Goal: Task Accomplishment & Management: Use online tool/utility

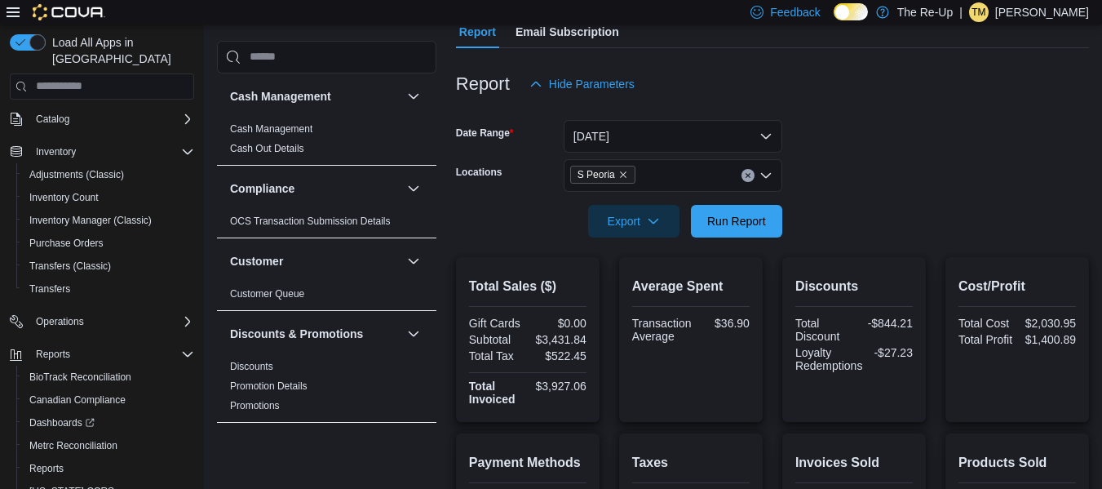
scroll to position [153, 0]
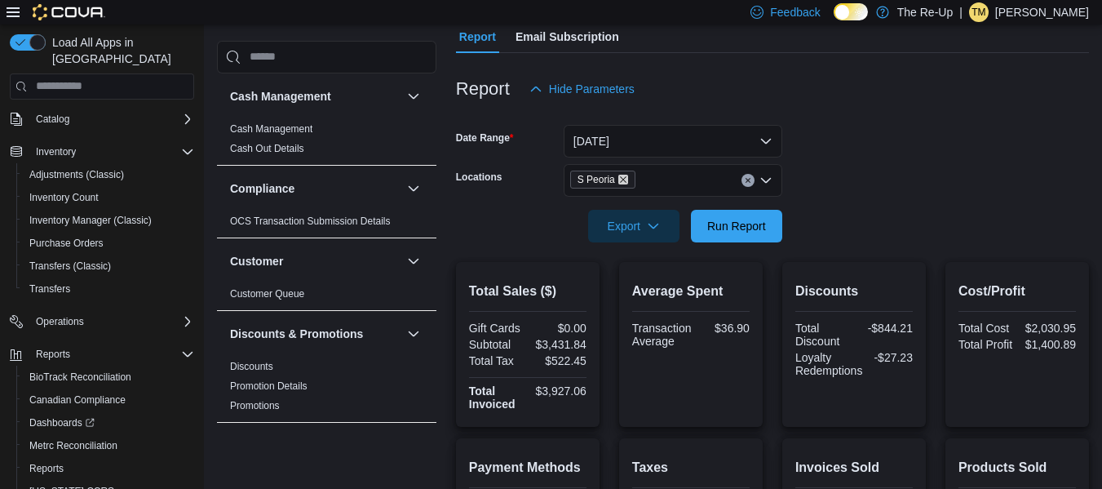
click at [618, 181] on icon "Remove S Peoria from selection in this group" at bounding box center [623, 180] width 10 height 10
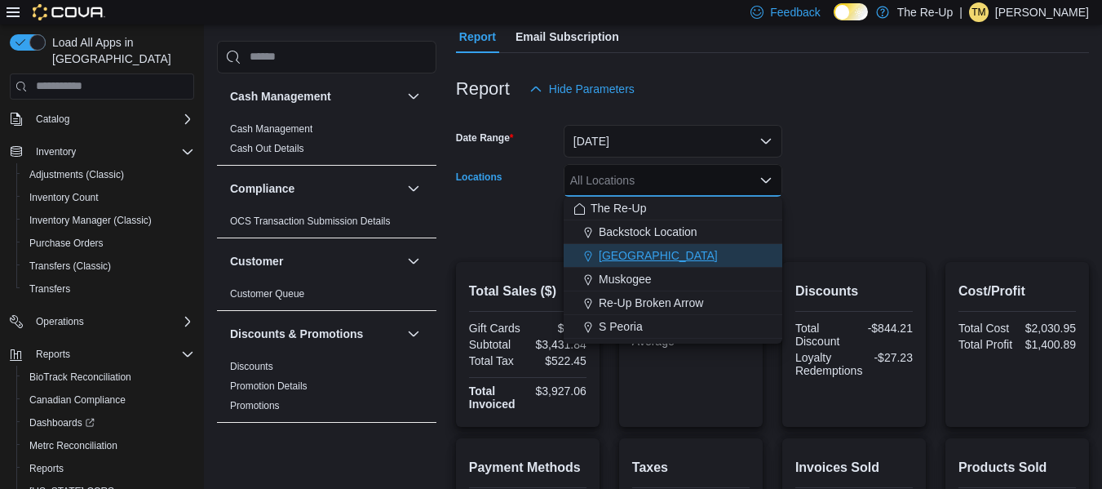
click at [662, 258] on div "[GEOGRAPHIC_DATA]" at bounding box center [672, 255] width 199 height 16
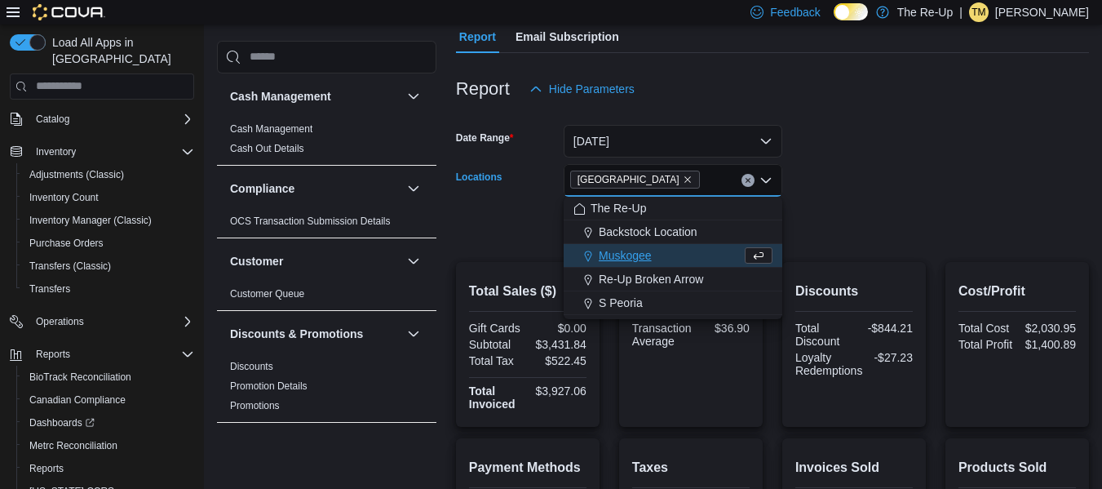
click at [892, 147] on form "Date Range [DATE] Locations [GEOGRAPHIC_DATA] Combo box. Selected. [GEOGRAPHIC_…" at bounding box center [772, 173] width 633 height 137
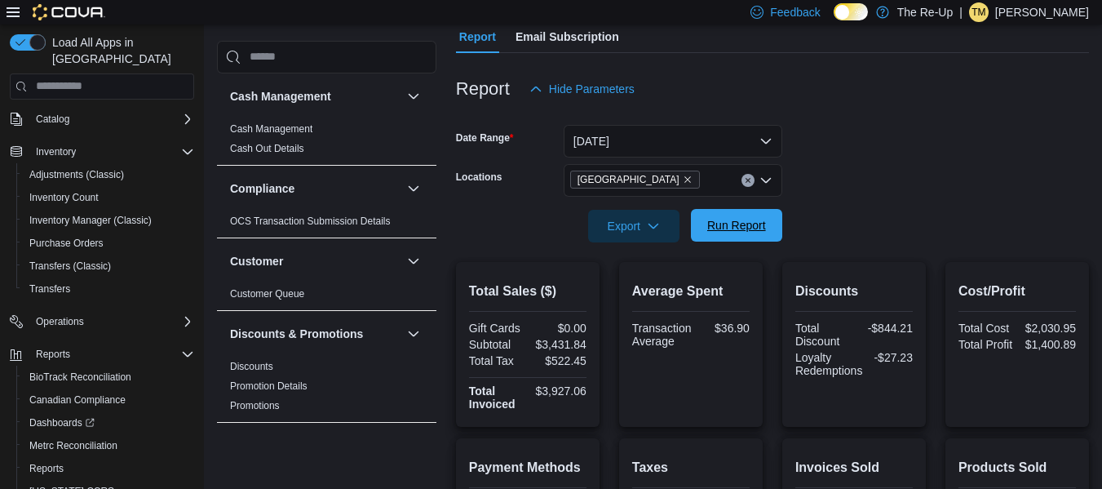
click at [738, 223] on span "Run Report" at bounding box center [736, 225] width 59 height 16
click at [683, 179] on icon "Remove Bartlesville from selection in this group" at bounding box center [688, 180] width 10 height 10
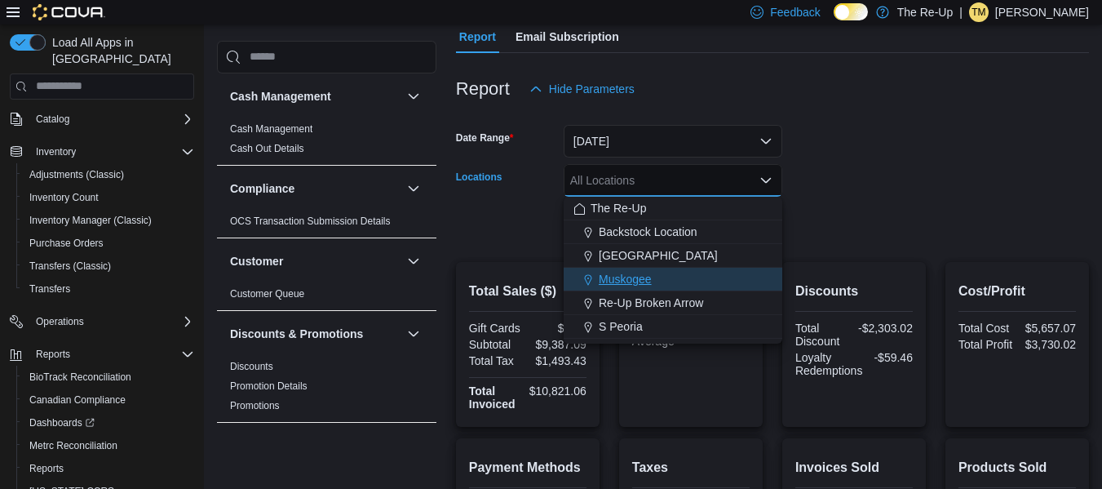
click at [627, 276] on span "Muskogee" at bounding box center [625, 279] width 53 height 16
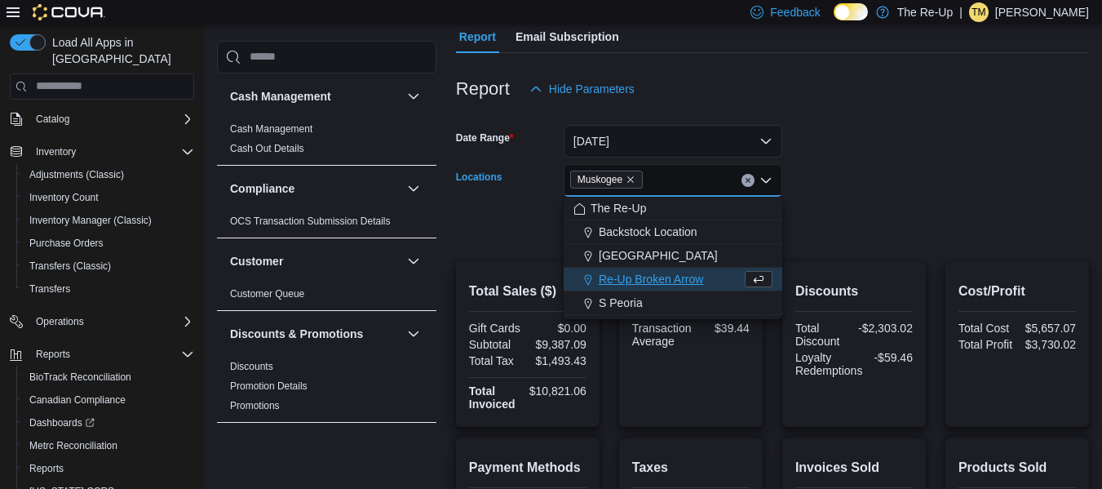
click at [889, 140] on form "Date Range [DATE] Locations [GEOGRAPHIC_DATA] Combo box. Selected. [GEOGRAPHIC_…" at bounding box center [772, 173] width 633 height 137
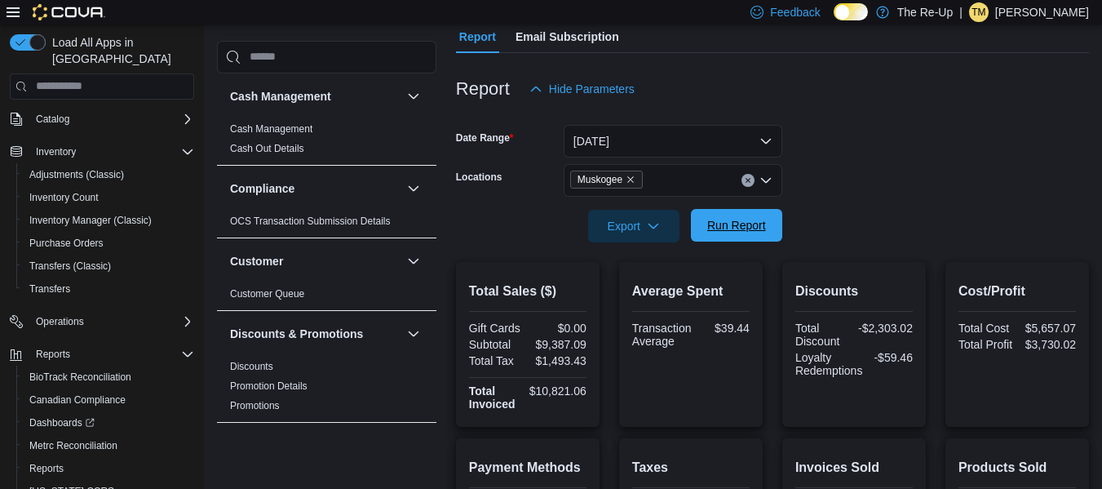
click at [737, 219] on span "Run Report" at bounding box center [736, 225] width 59 height 16
click at [631, 179] on icon "Remove Muskogee from selection in this group" at bounding box center [630, 179] width 7 height 7
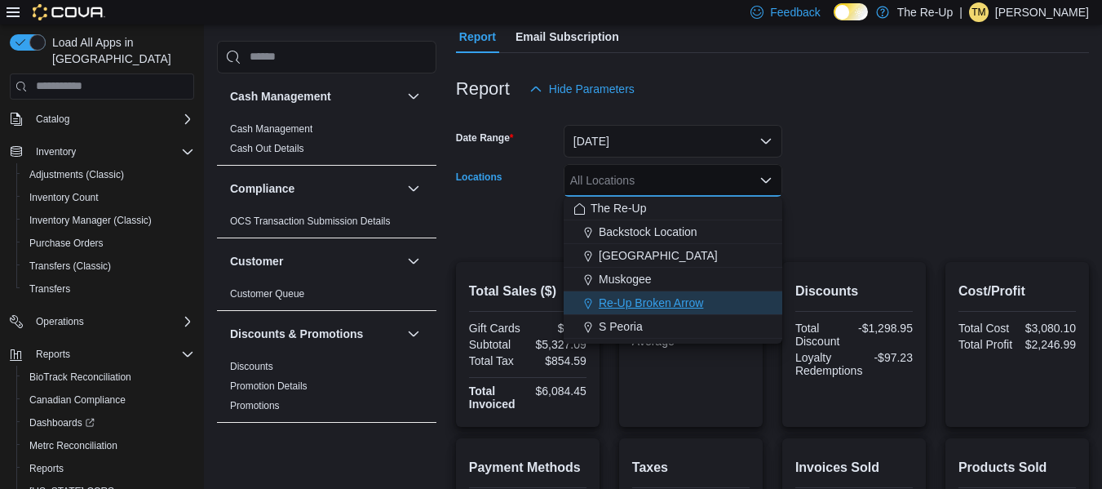
click at [633, 301] on span "Re-Up Broken Arrow" at bounding box center [651, 302] width 104 height 16
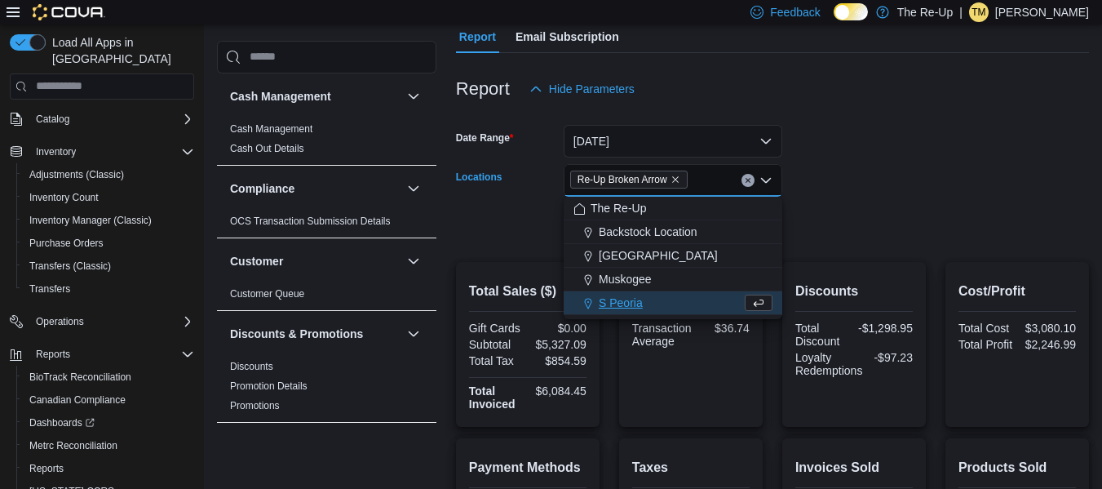
click at [861, 169] on form "Date Range [DATE] Locations Re-Up Broken Arrow Combo box. Selected. Re-Up Broke…" at bounding box center [772, 173] width 633 height 137
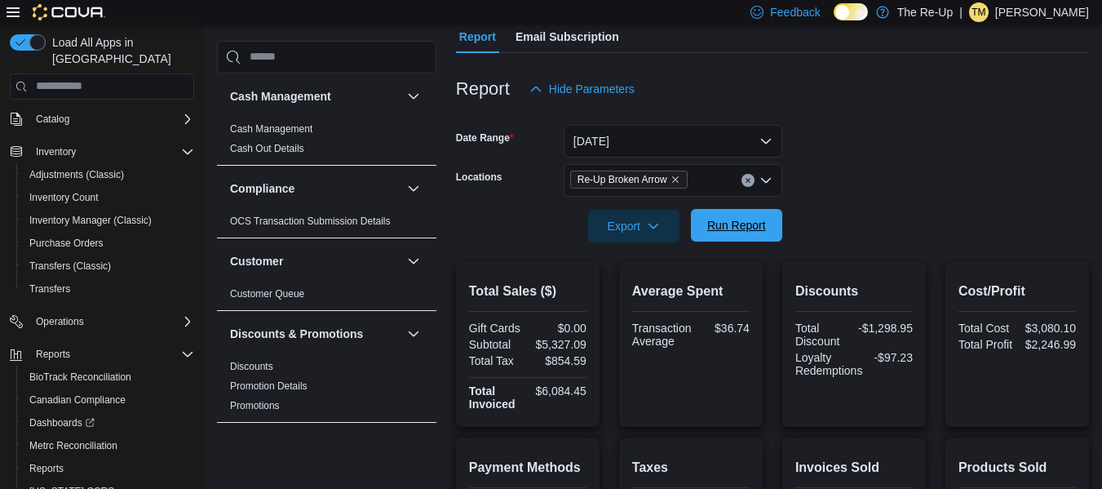
click at [737, 223] on span "Run Report" at bounding box center [736, 225] width 59 height 16
click at [676, 179] on icon "Remove Re-Up Broken Arrow from selection in this group" at bounding box center [675, 179] width 7 height 7
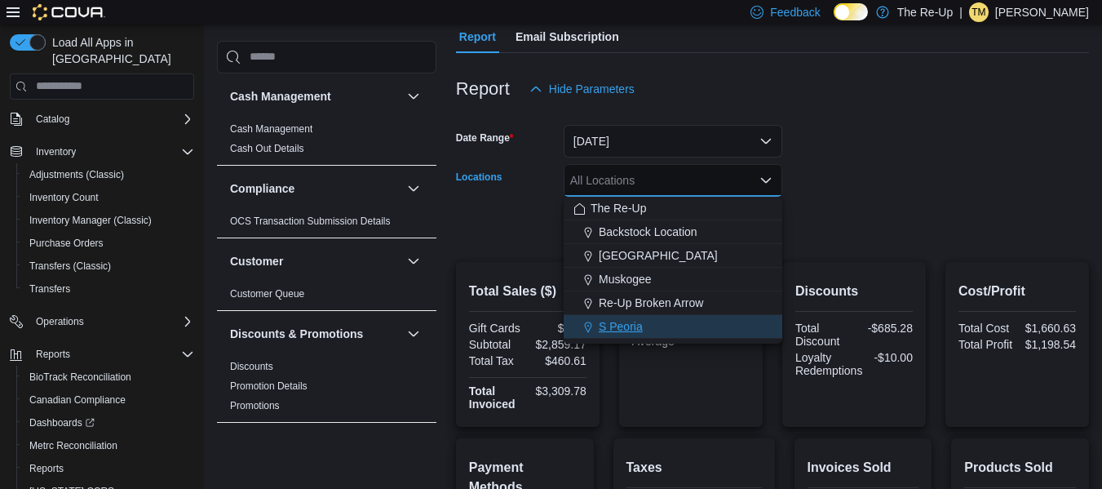
click at [613, 321] on span "S Peoria" at bounding box center [621, 326] width 44 height 16
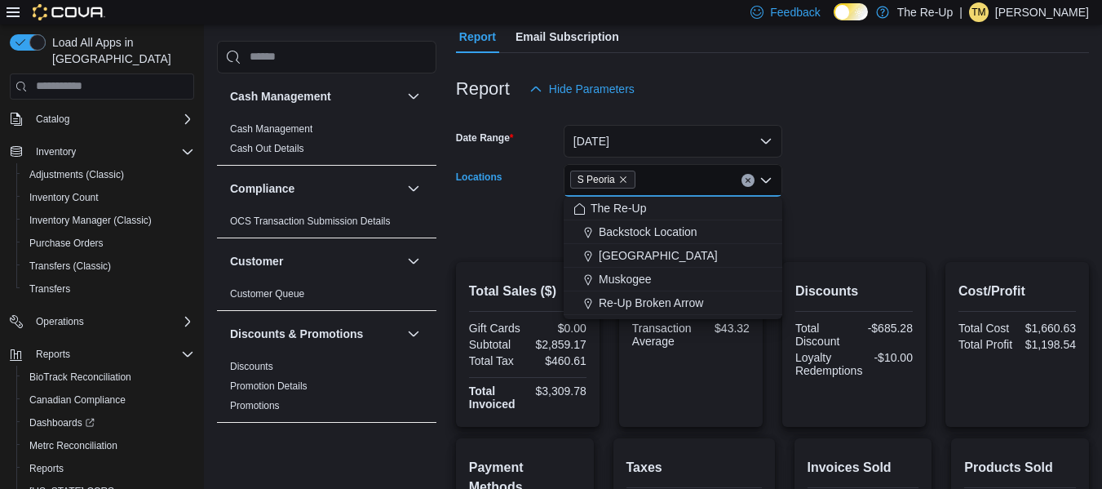
click at [856, 171] on form "Date Range [DATE] Locations S [GEOGRAPHIC_DATA] Combo box. Selected. S Peoria. …" at bounding box center [772, 173] width 633 height 137
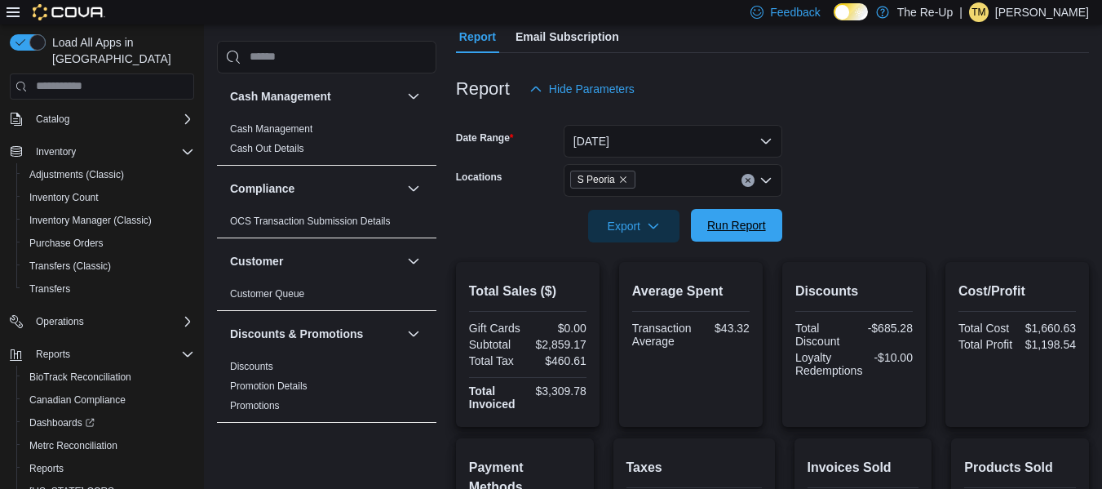
click at [724, 225] on span "Run Report" at bounding box center [736, 225] width 59 height 16
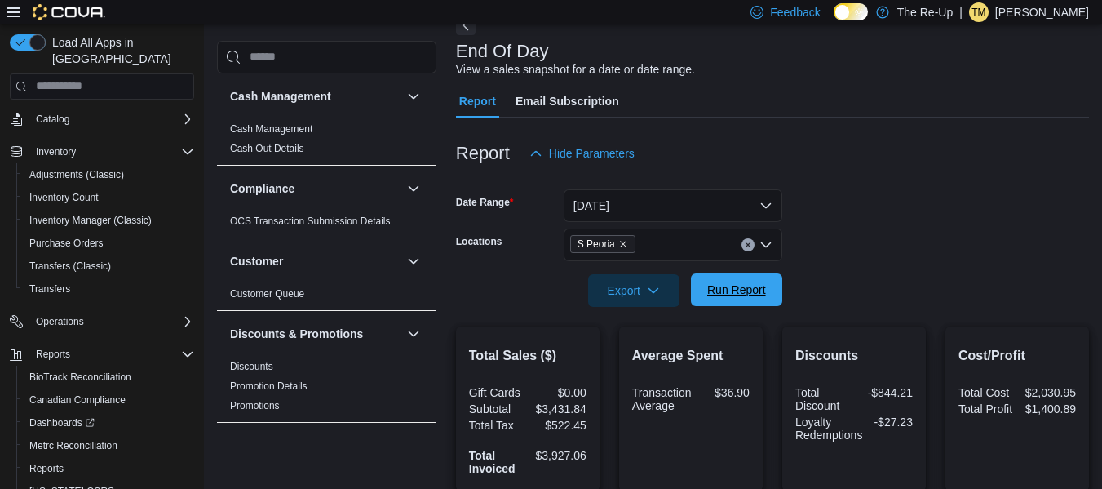
scroll to position [79, 0]
